Goal: Communication & Community: Share content

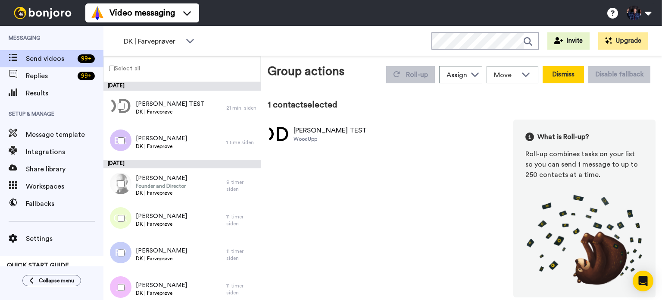
click at [573, 73] on button "Dismiss" at bounding box center [563, 74] width 41 height 17
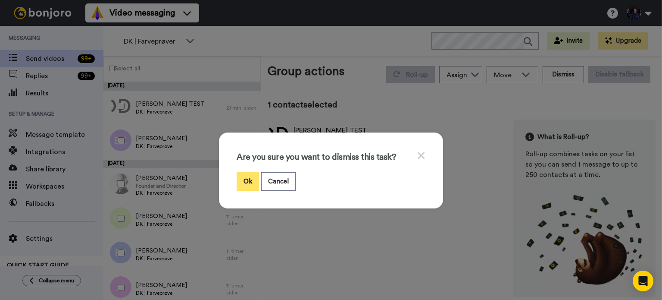
click at [244, 179] on button "Ok" at bounding box center [248, 181] width 22 height 19
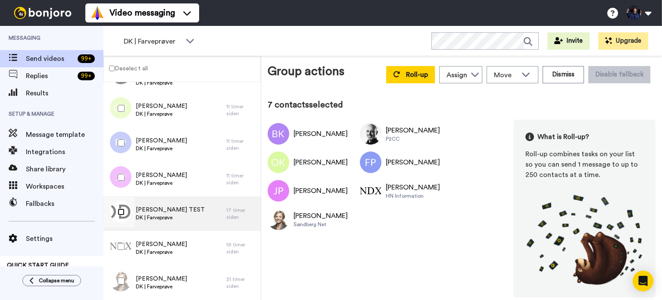
scroll to position [75, 0]
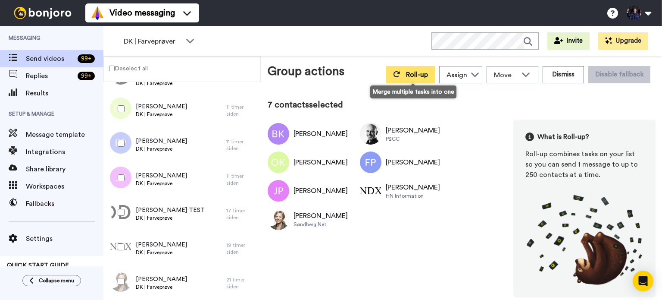
click at [416, 67] on button "Roll-up" at bounding box center [410, 74] width 49 height 17
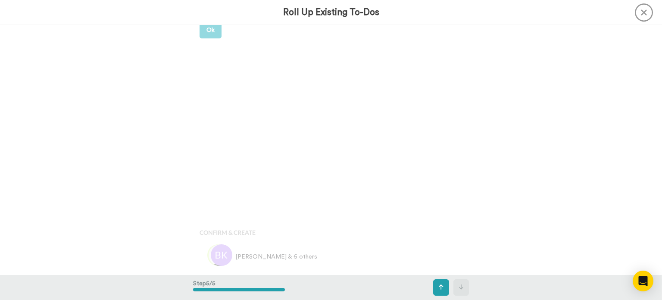
scroll to position [998, 0]
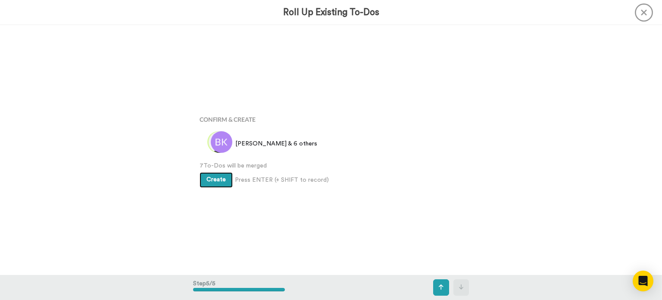
click at [207, 174] on button "Create" at bounding box center [216, 180] width 33 height 16
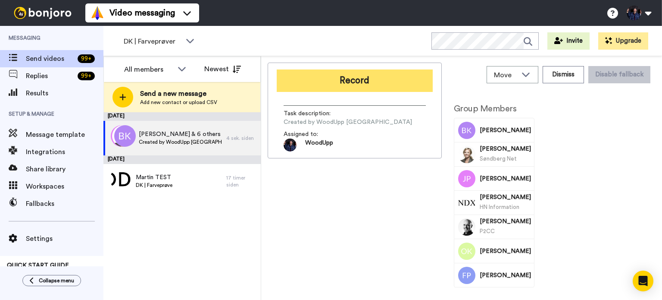
click at [386, 82] on button "Record" at bounding box center [355, 80] width 156 height 22
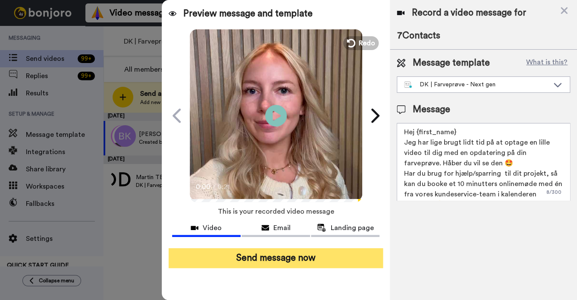
click at [326, 257] on button "Send message now" at bounding box center [276, 258] width 215 height 20
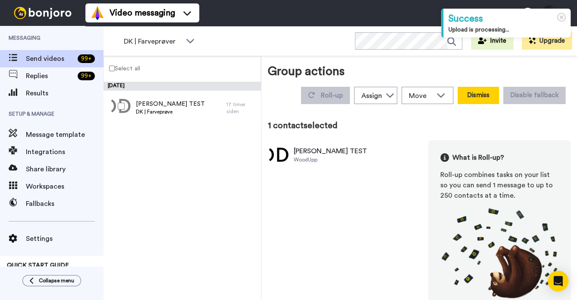
click at [471, 100] on button "Dismiss" at bounding box center [478, 95] width 41 height 17
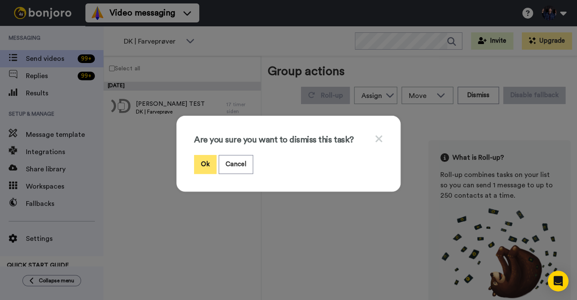
click at [204, 163] on button "Ok" at bounding box center [205, 164] width 22 height 19
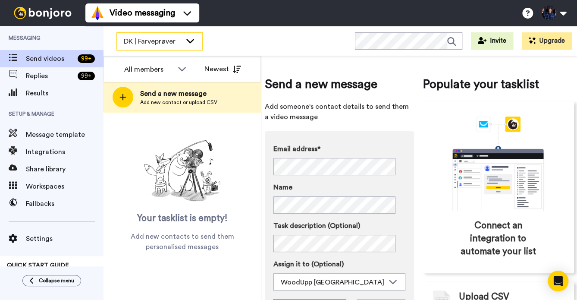
click at [188, 44] on div "DK | Farveprøver" at bounding box center [159, 41] width 85 height 17
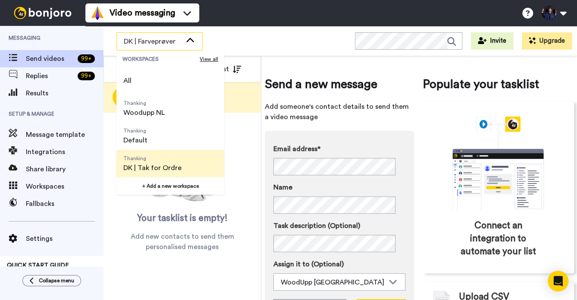
click at [180, 172] on span "Thanking DK | Tak for Ordre" at bounding box center [152, 164] width 72 height 28
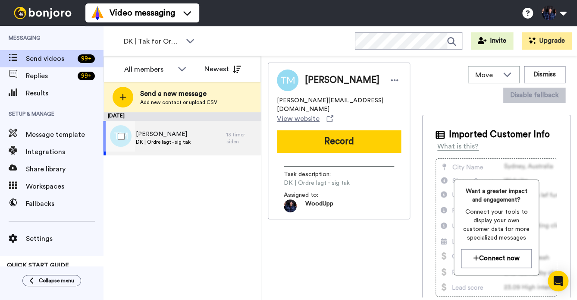
drag, startPoint x: 117, startPoint y: 136, endPoint x: 185, endPoint y: 143, distance: 67.6
click at [185, 143] on span "DK | Ordre lagt - sig tak" at bounding box center [163, 141] width 55 height 7
click at [197, 141] on div "[PERSON_NAME] DK | Ordre lagt - sig tak" at bounding box center [164, 138] width 123 height 34
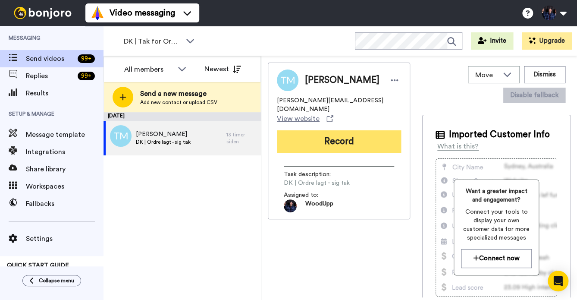
click at [318, 135] on button "Record" at bounding box center [339, 141] width 124 height 22
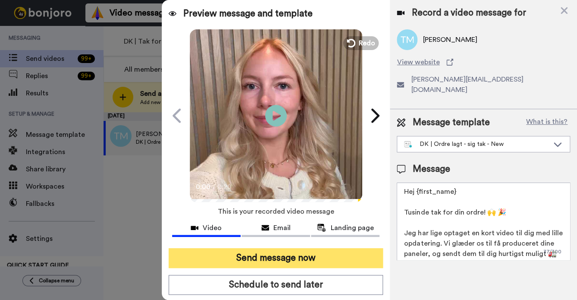
click at [317, 259] on button "Send message now" at bounding box center [276, 258] width 215 height 20
